Goal: Find specific page/section: Find specific page/section

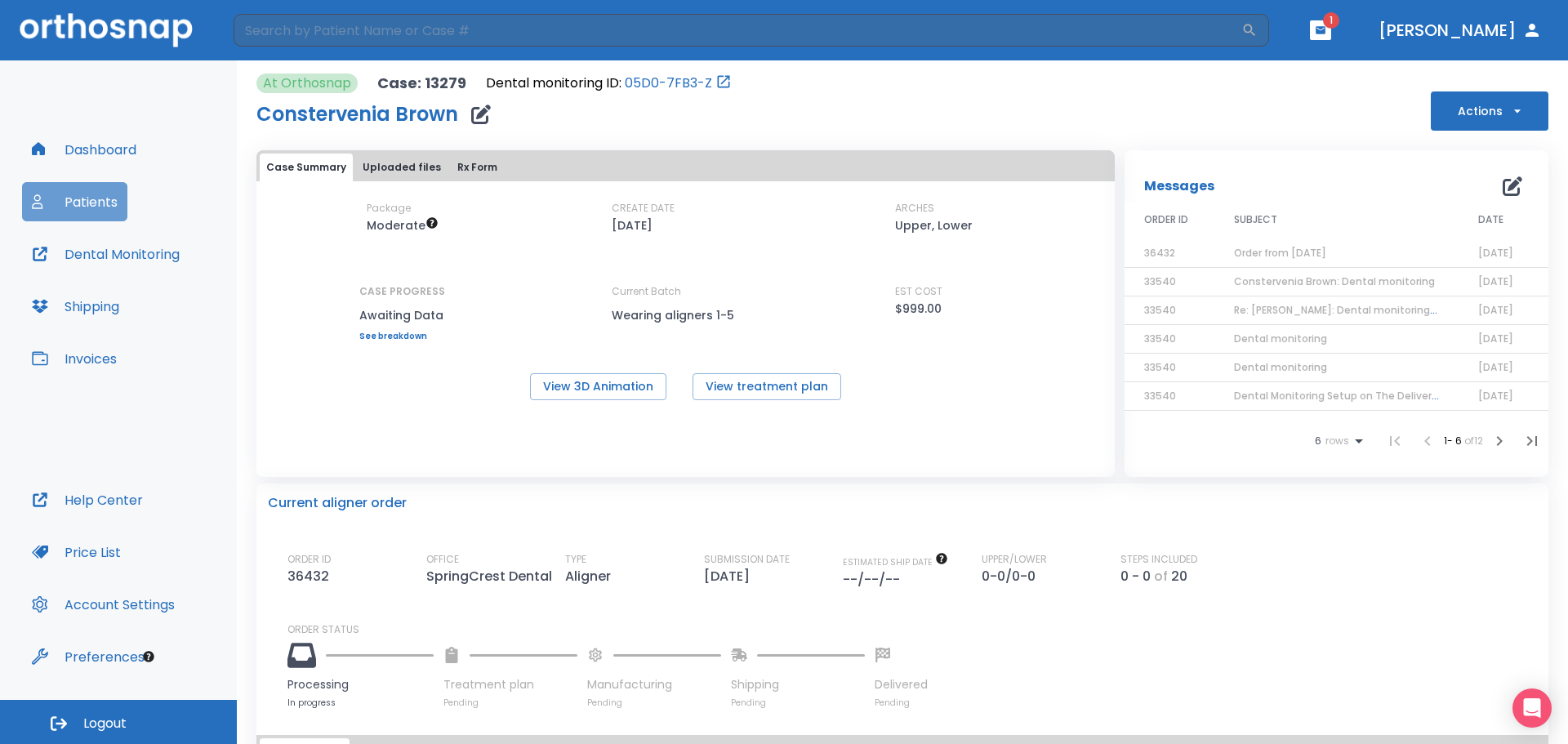
click at [69, 206] on button "Patients" at bounding box center [75, 202] width 105 height 39
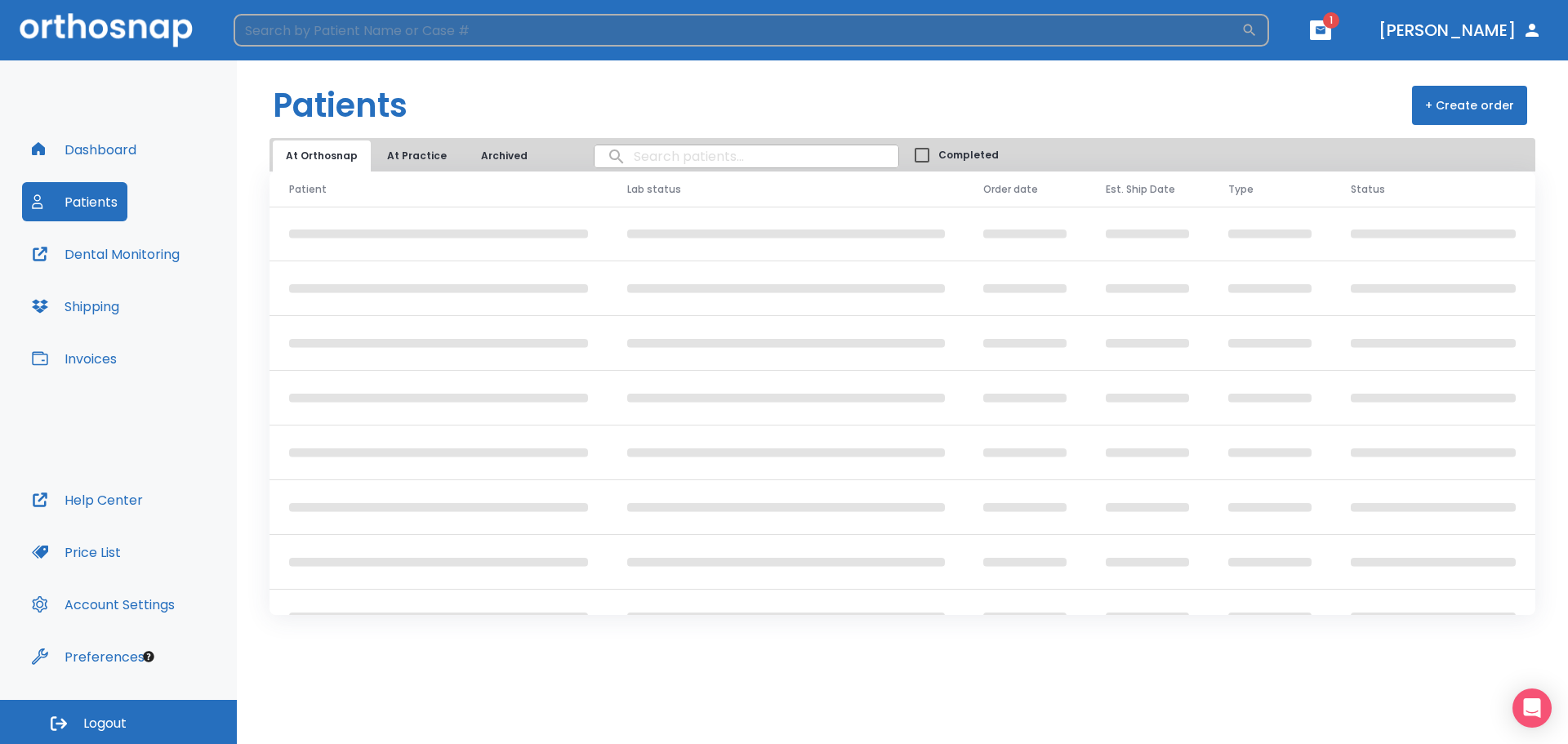
click at [581, 31] on input "search" at bounding box center [736, 30] width 1007 height 32
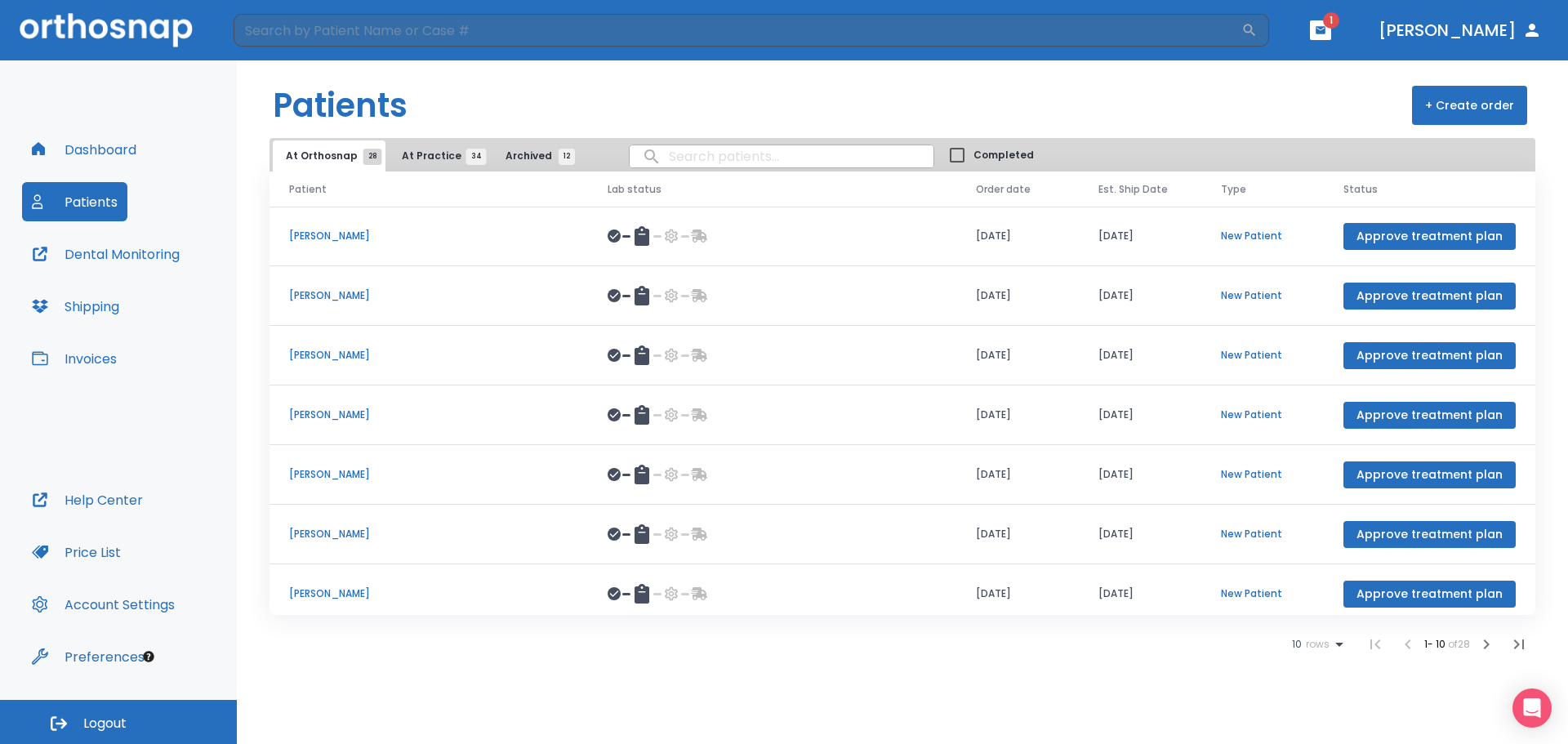
click at [674, 157] on input "search" at bounding box center [781, 156] width 303 height 31
type input "[PERSON_NAME]"
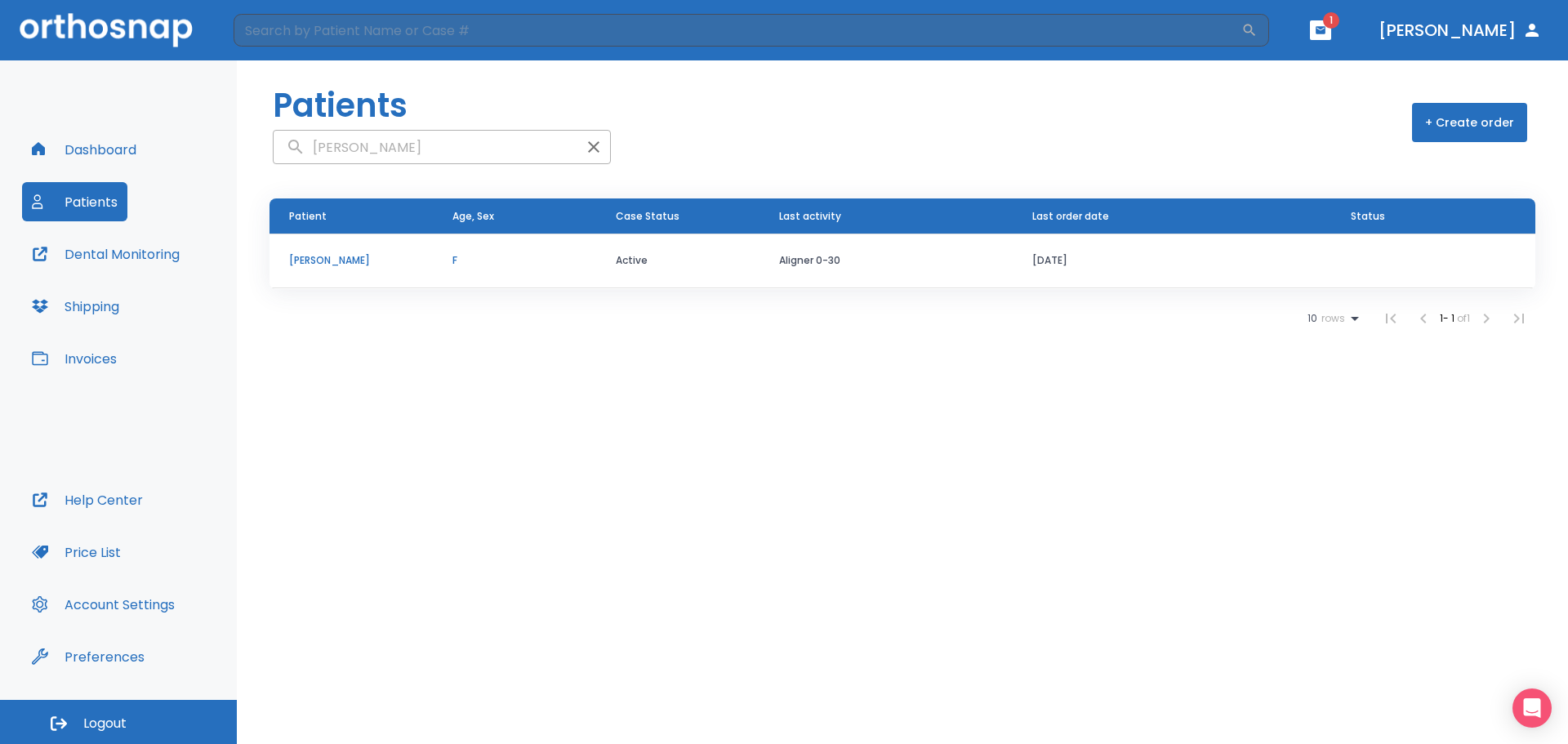
click at [349, 269] on td "[PERSON_NAME]" at bounding box center [351, 260] width 164 height 55
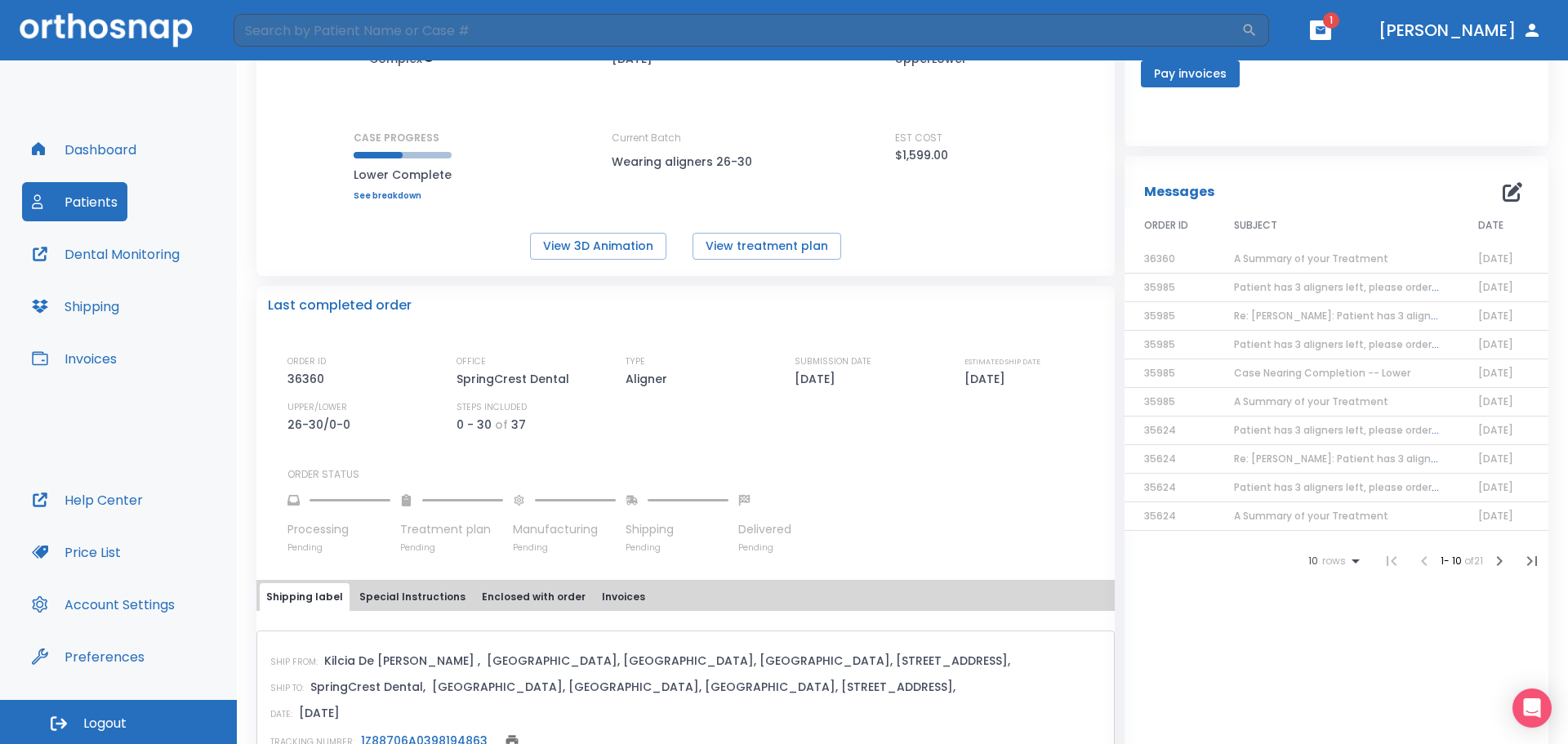
scroll to position [408, 0]
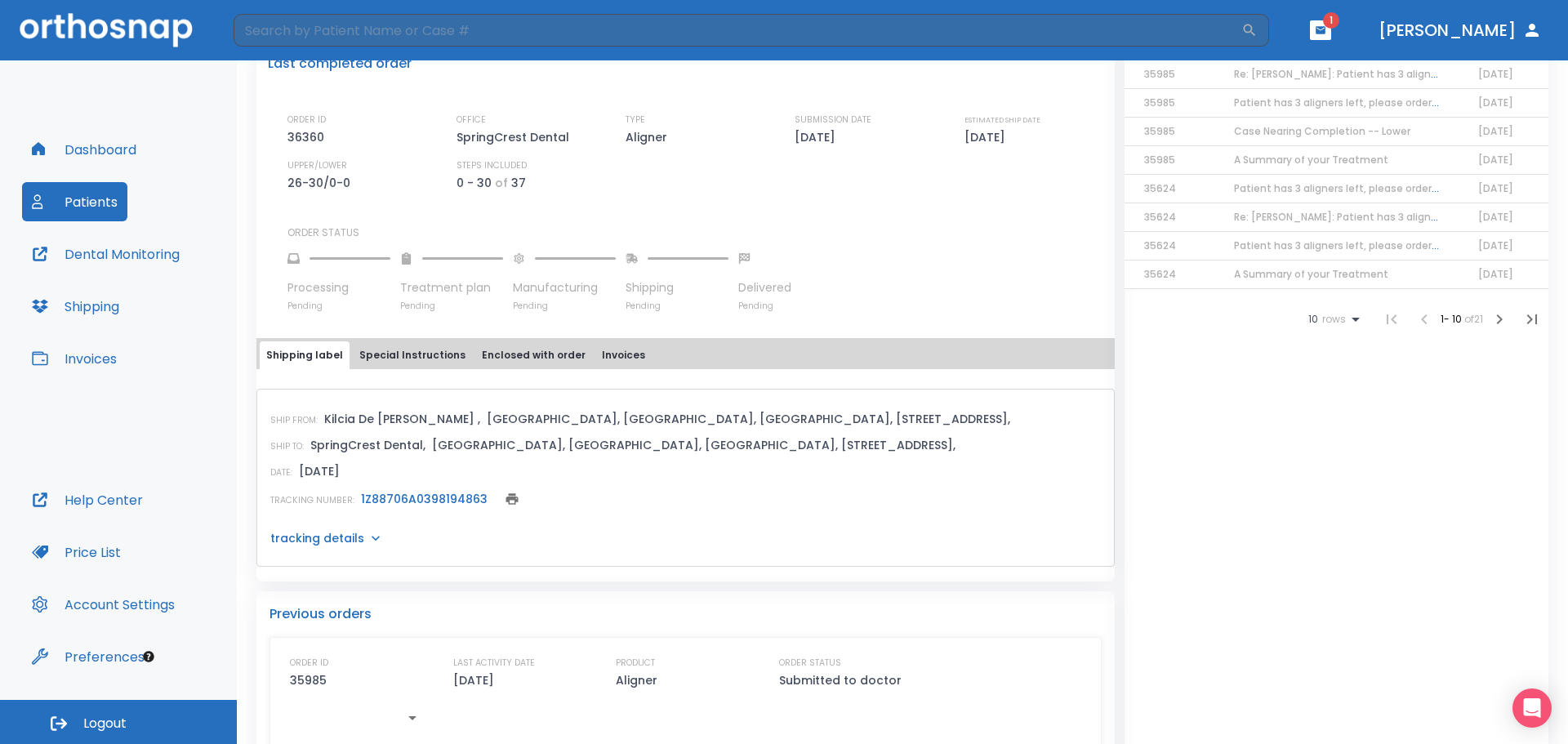
click at [394, 494] on link "1Z88706A0398194863" at bounding box center [424, 499] width 127 height 17
